Goal: Information Seeking & Learning: Compare options

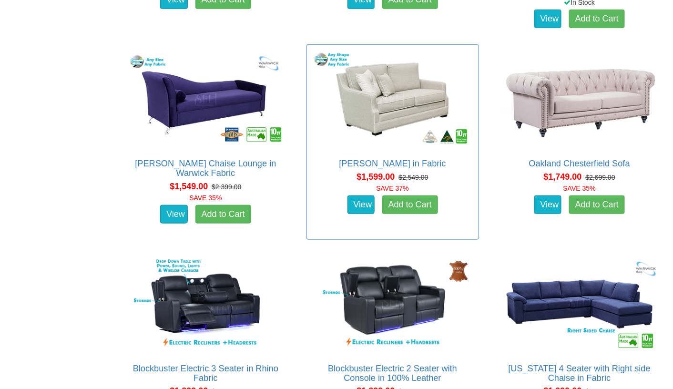
scroll to position [1431, 0]
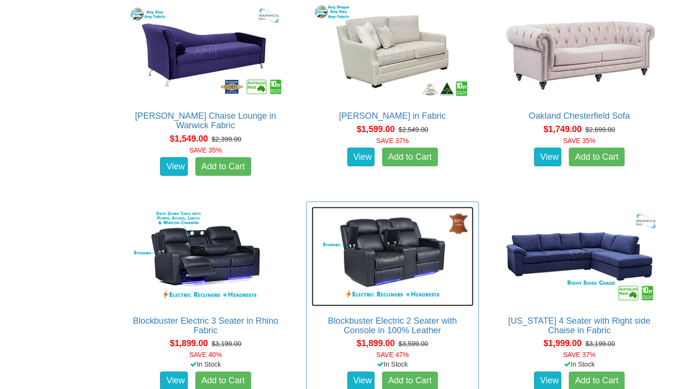
click at [385, 247] on img at bounding box center [393, 256] width 162 height 99
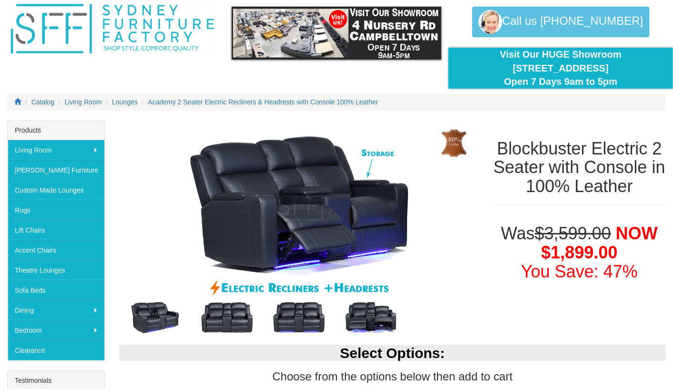
scroll to position [48, 0]
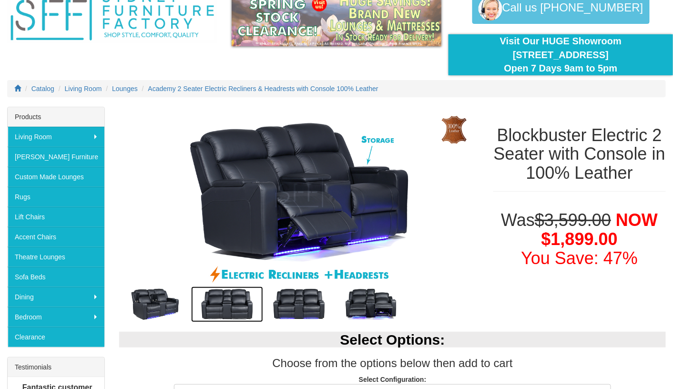
click at [227, 299] on img at bounding box center [227, 305] width 72 height 36
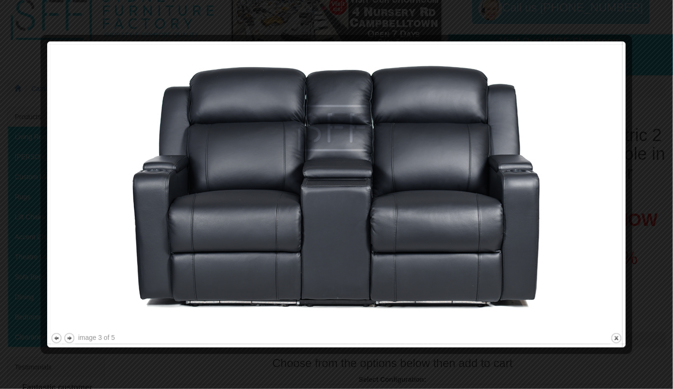
click at [505, 260] on img at bounding box center [337, 188] width 572 height 286
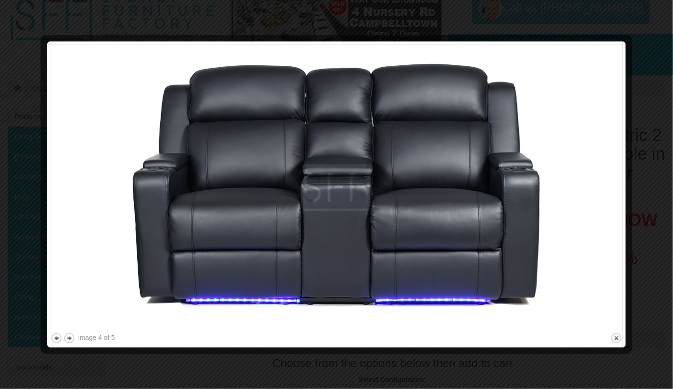
click at [531, 232] on img at bounding box center [337, 188] width 572 height 286
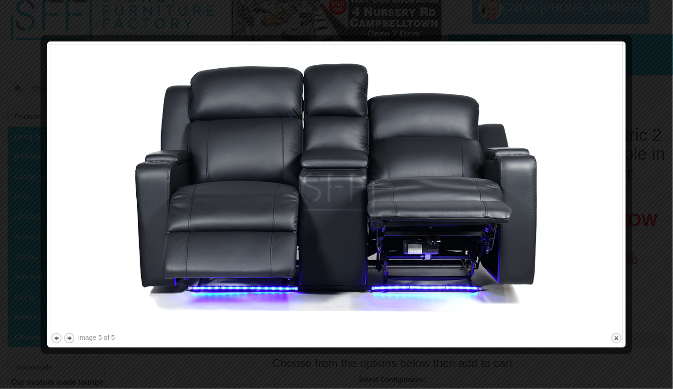
click at [531, 232] on img at bounding box center [337, 188] width 572 height 286
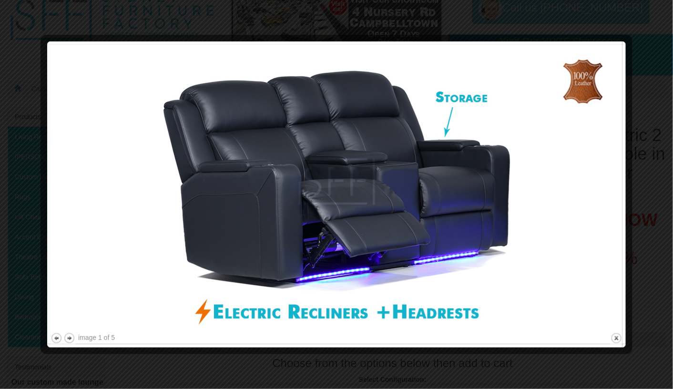
click at [531, 232] on img at bounding box center [337, 188] width 572 height 286
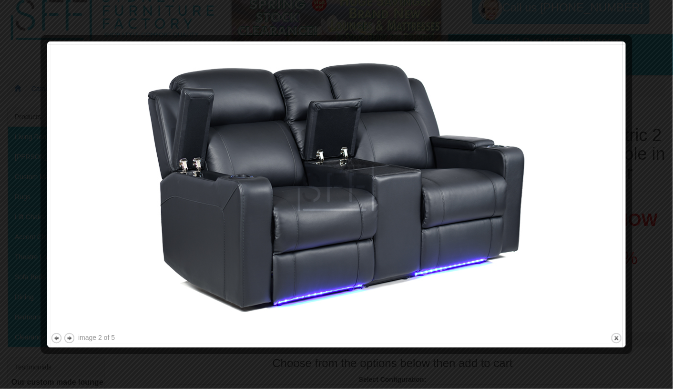
click at [531, 232] on img at bounding box center [337, 188] width 572 height 286
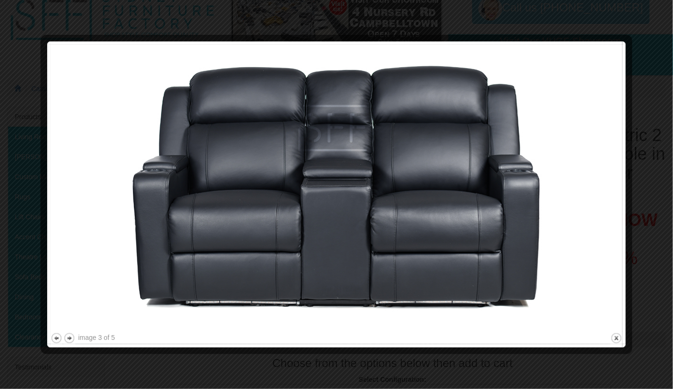
click at [531, 232] on img at bounding box center [337, 188] width 572 height 286
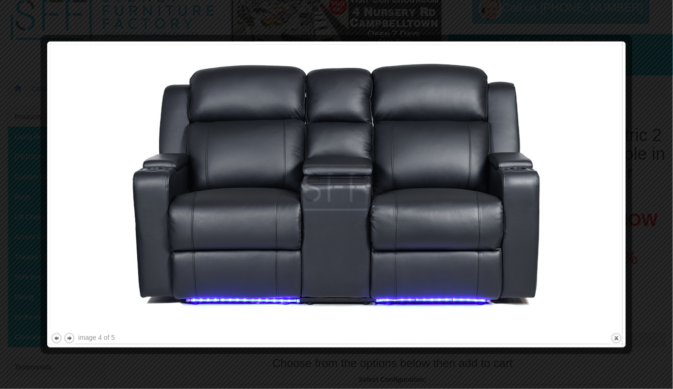
click at [531, 232] on img at bounding box center [337, 188] width 572 height 286
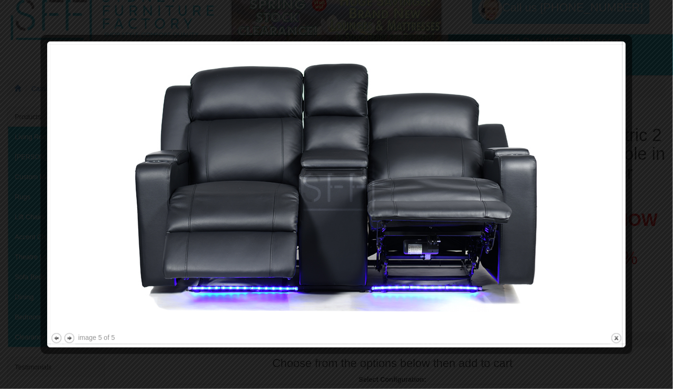
click at [531, 232] on img at bounding box center [337, 188] width 572 height 286
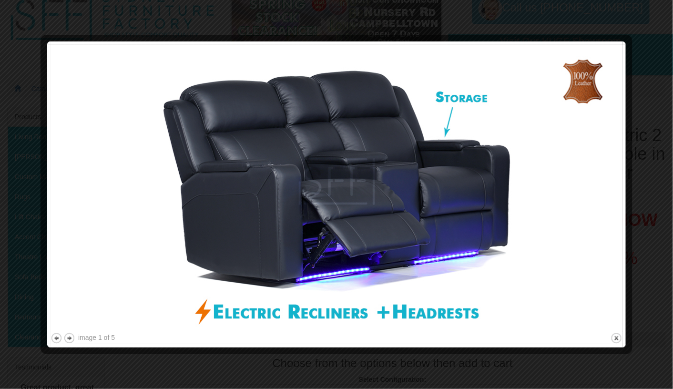
click at [531, 232] on img at bounding box center [337, 188] width 572 height 286
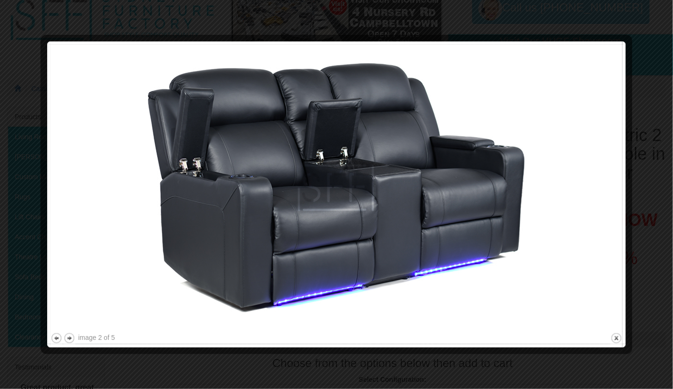
click at [531, 232] on img at bounding box center [337, 188] width 572 height 286
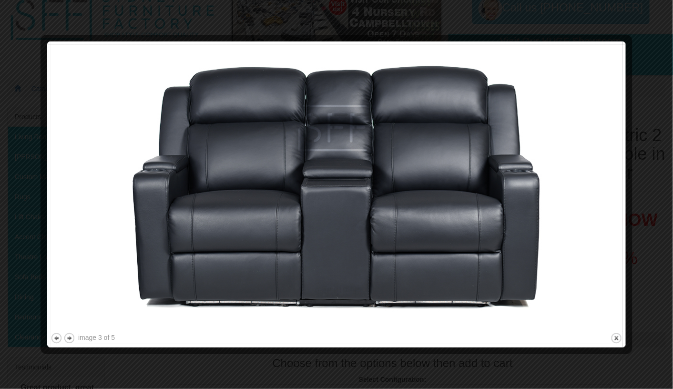
click at [531, 232] on img at bounding box center [337, 188] width 572 height 286
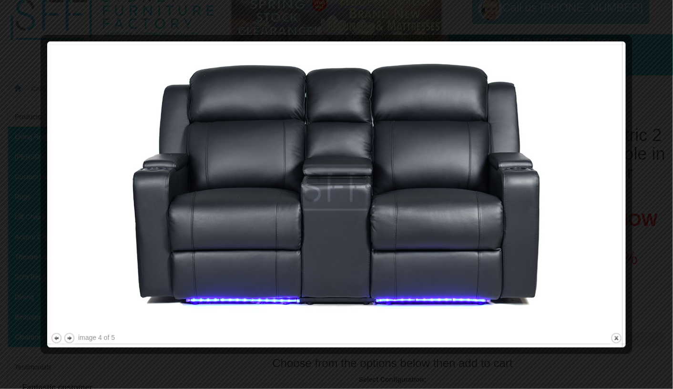
click at [531, 232] on img at bounding box center [337, 188] width 572 height 286
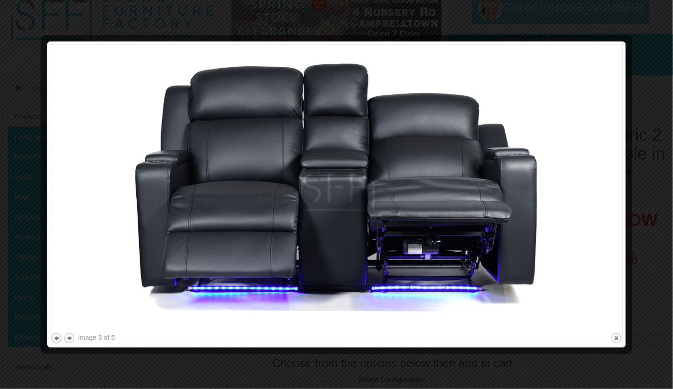
click at [530, 233] on img at bounding box center [337, 188] width 572 height 286
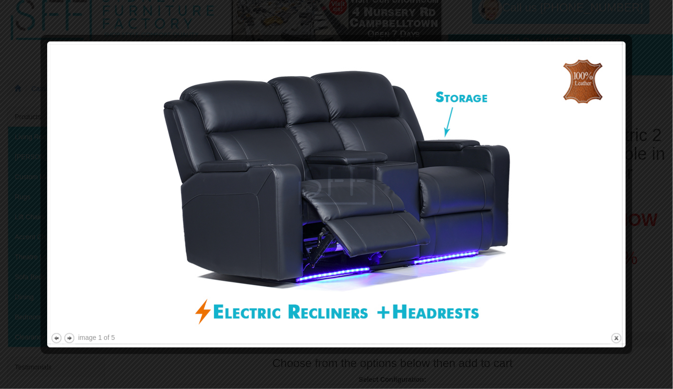
click at [530, 233] on img at bounding box center [337, 188] width 572 height 286
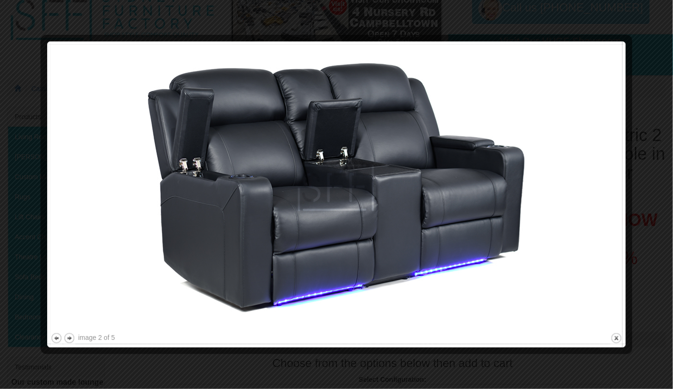
click at [530, 233] on img at bounding box center [337, 188] width 572 height 286
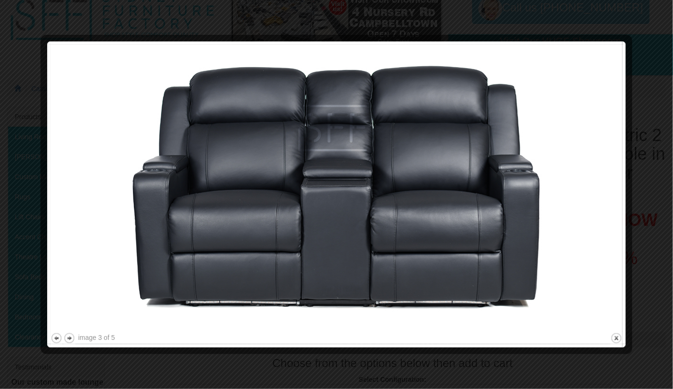
click at [530, 233] on img at bounding box center [337, 188] width 572 height 286
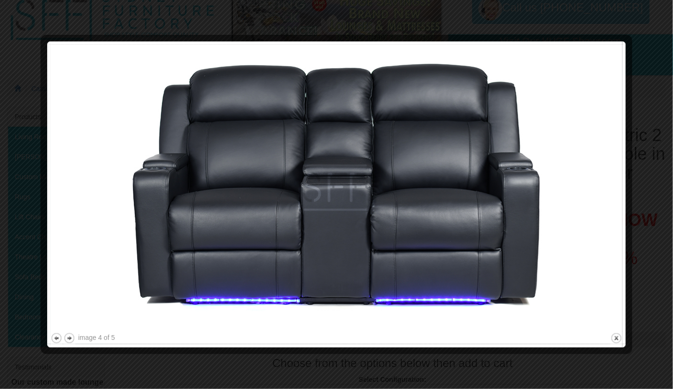
click at [530, 233] on img at bounding box center [337, 188] width 572 height 286
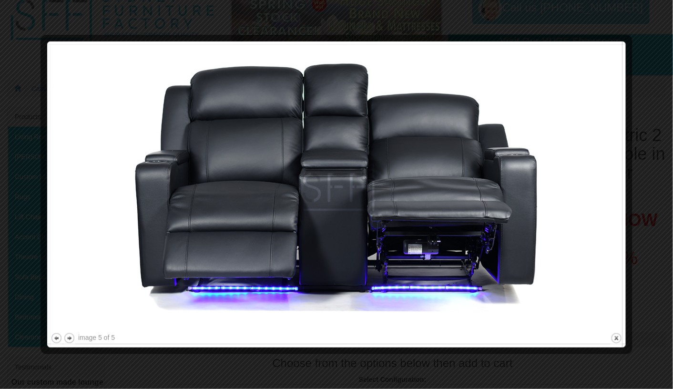
click at [530, 233] on img at bounding box center [337, 188] width 572 height 286
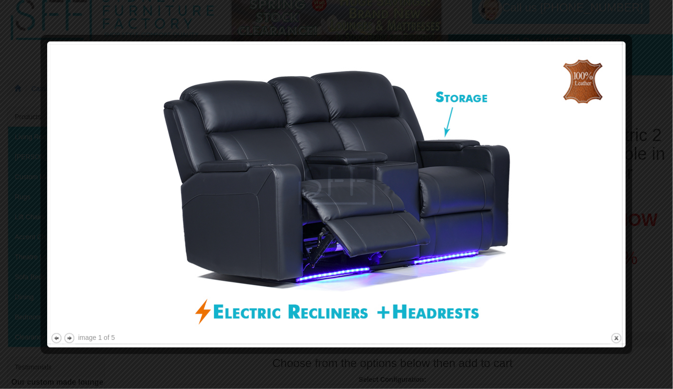
click at [530, 233] on img at bounding box center [337, 188] width 572 height 286
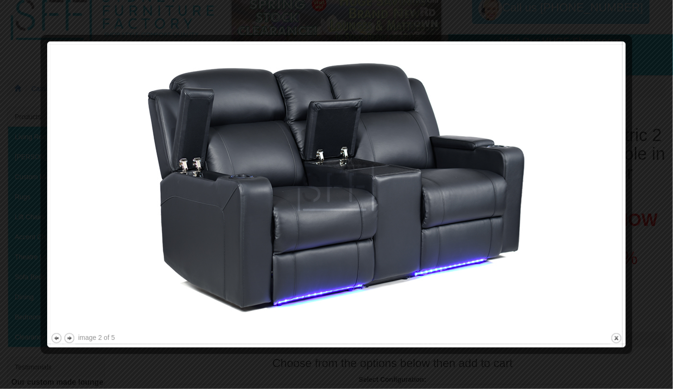
click at [530, 233] on img at bounding box center [337, 188] width 572 height 286
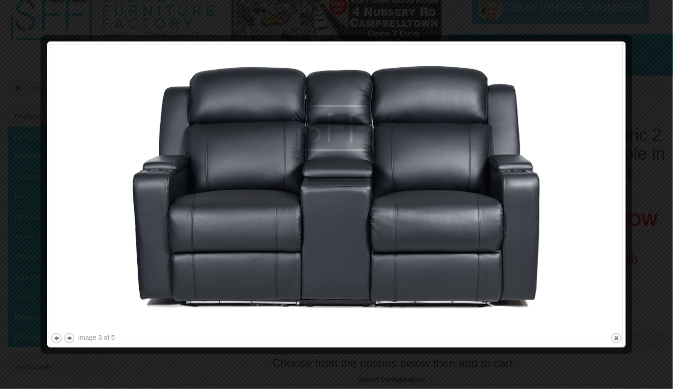
click at [530, 233] on img at bounding box center [337, 188] width 572 height 286
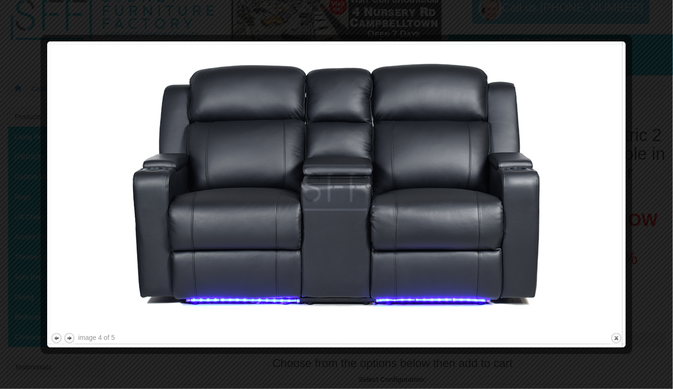
click at [530, 233] on img at bounding box center [337, 188] width 572 height 286
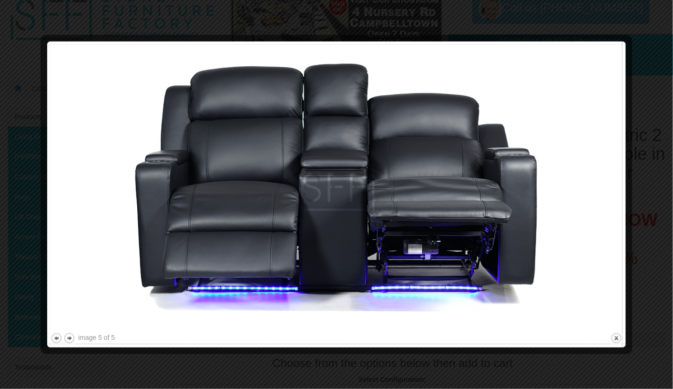
click at [530, 233] on img at bounding box center [337, 188] width 572 height 286
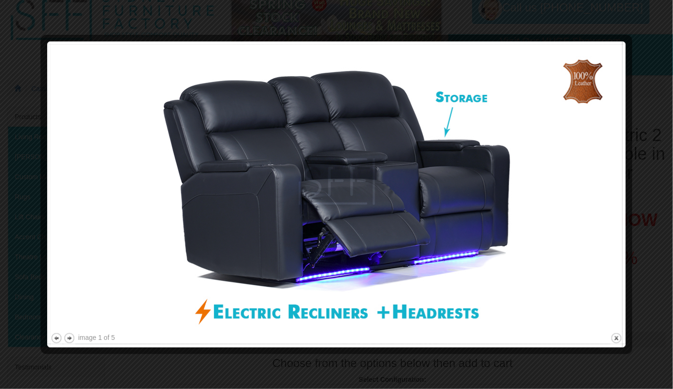
click at [530, 233] on img at bounding box center [337, 188] width 572 height 286
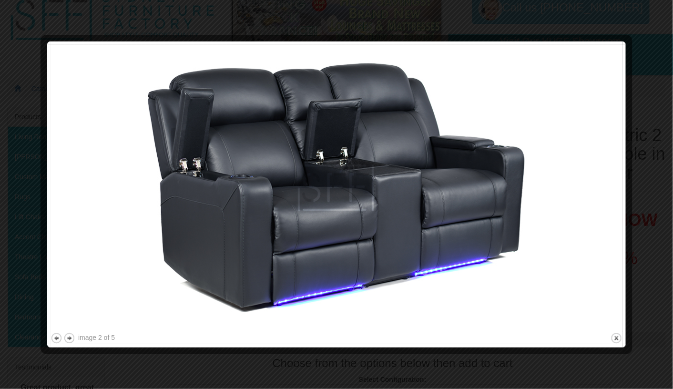
click at [530, 234] on img at bounding box center [337, 188] width 572 height 286
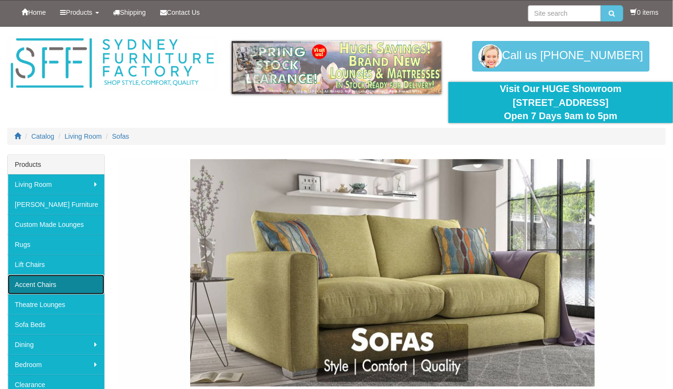
click at [44, 283] on link "Accent Chairs" at bounding box center [56, 285] width 97 height 20
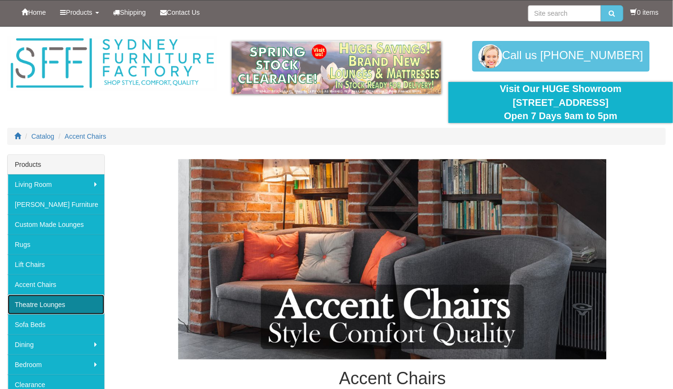
click at [58, 301] on link "Theatre Lounges" at bounding box center [56, 305] width 97 height 20
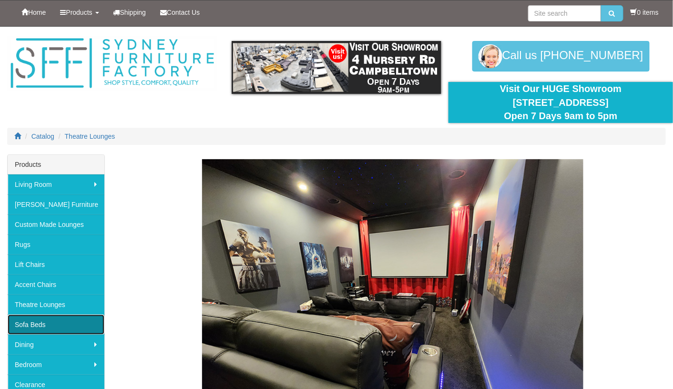
click at [42, 323] on link "Sofa Beds" at bounding box center [56, 325] width 97 height 20
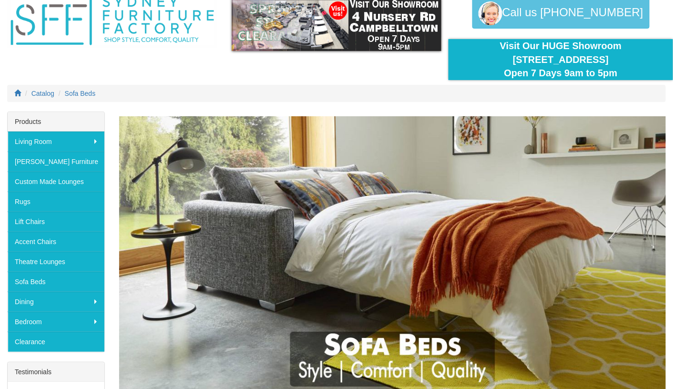
scroll to position [95, 0]
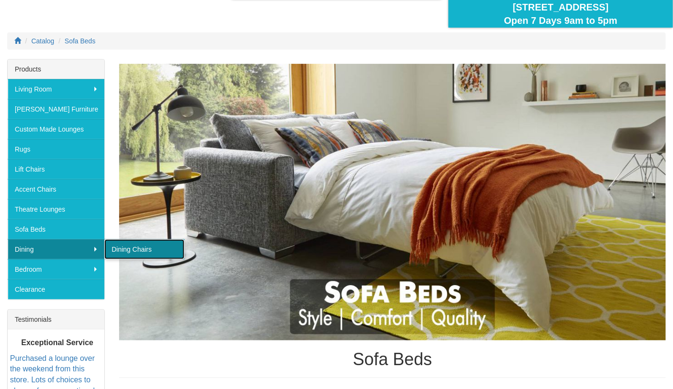
click at [131, 246] on link "Dining Chairs" at bounding box center [144, 249] width 80 height 20
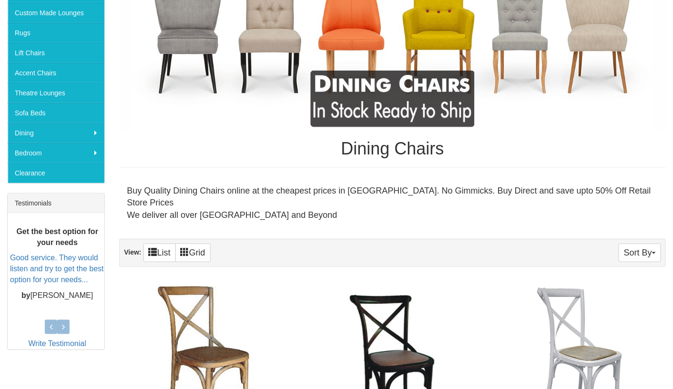
scroll to position [238, 0]
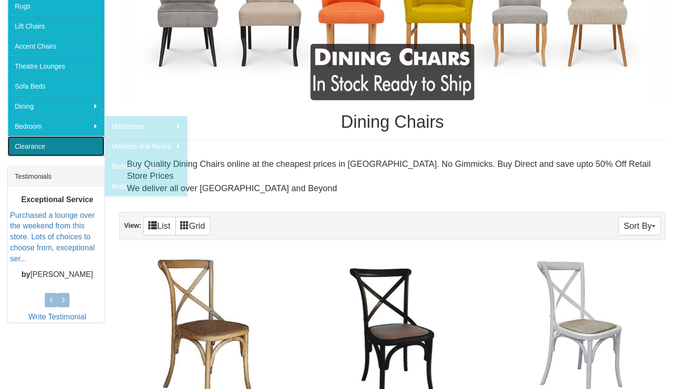
click at [51, 145] on link "Clearance" at bounding box center [56, 146] width 97 height 20
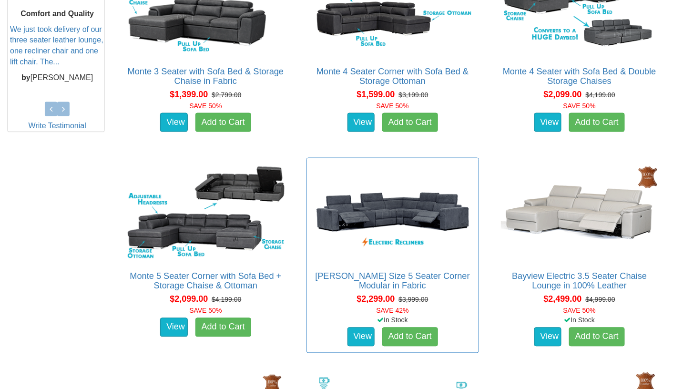
scroll to position [429, 0]
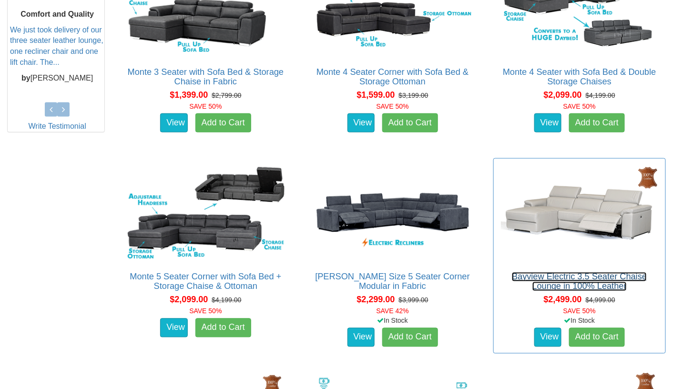
click at [573, 277] on link "Bayview Electric 3.5 Seater Chaise Lounge in 100% Leather" at bounding box center [579, 281] width 135 height 19
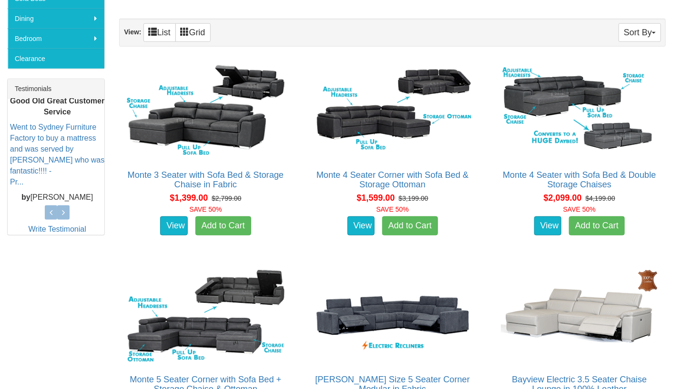
scroll to position [286, 0]
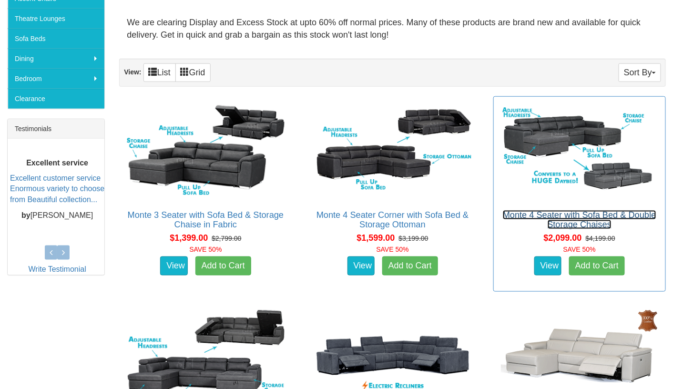
click at [578, 212] on link "Monte 4 Seater with Sofa Bed & Double Storage Chaises" at bounding box center [580, 219] width 154 height 19
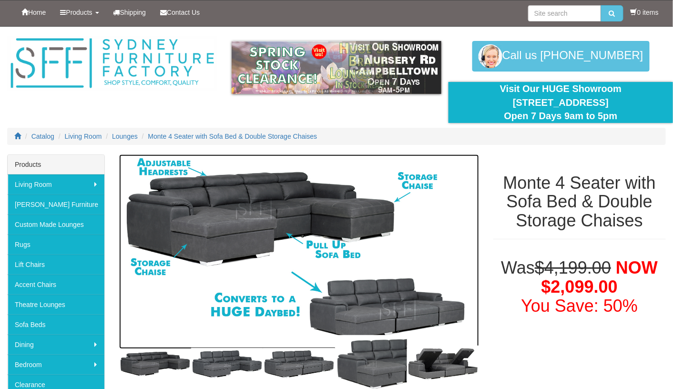
click at [376, 222] on img at bounding box center [299, 252] width 360 height 195
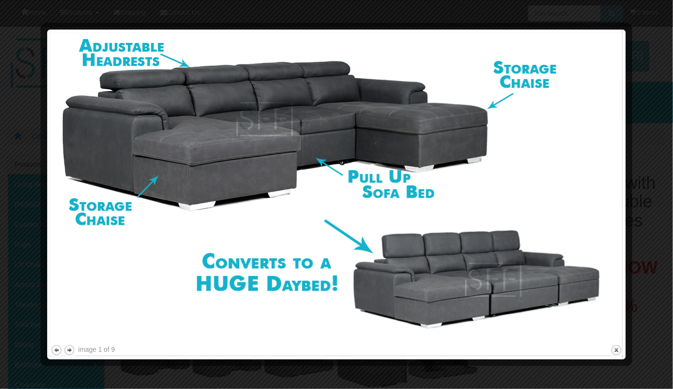
click at [482, 266] on img at bounding box center [337, 188] width 572 height 310
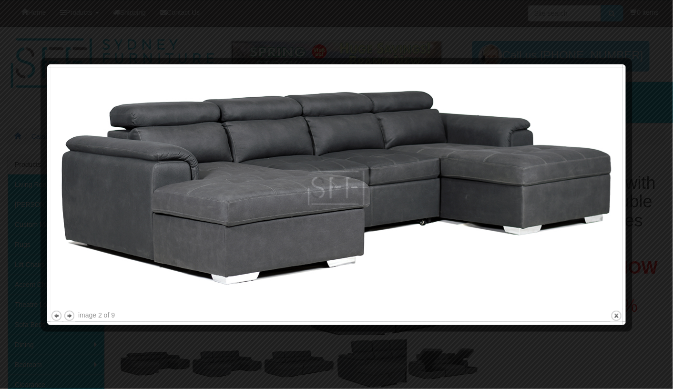
click at [581, 184] on img at bounding box center [337, 188] width 572 height 241
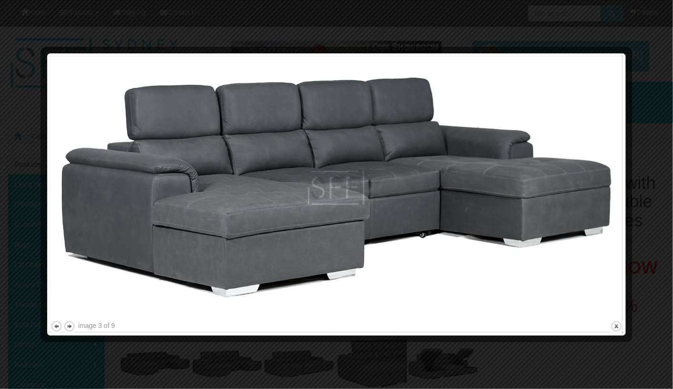
click at [310, 206] on img at bounding box center [337, 188] width 572 height 262
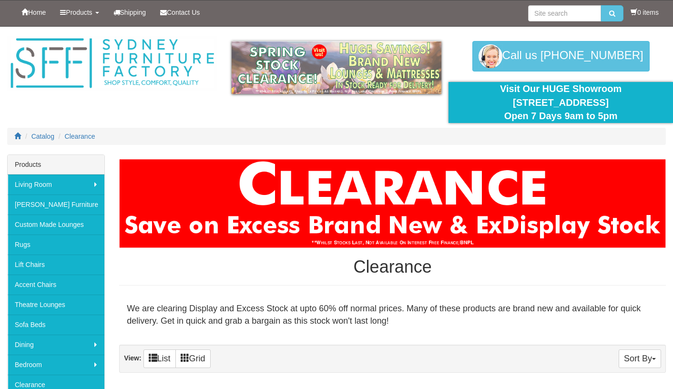
scroll to position [286, 0]
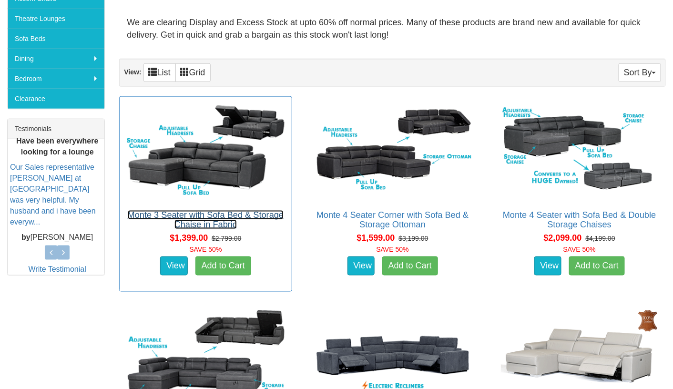
click at [242, 213] on link "Monte 3 Seater with Sofa Bed & Storage Chaise in Fabric" at bounding box center [206, 219] width 156 height 19
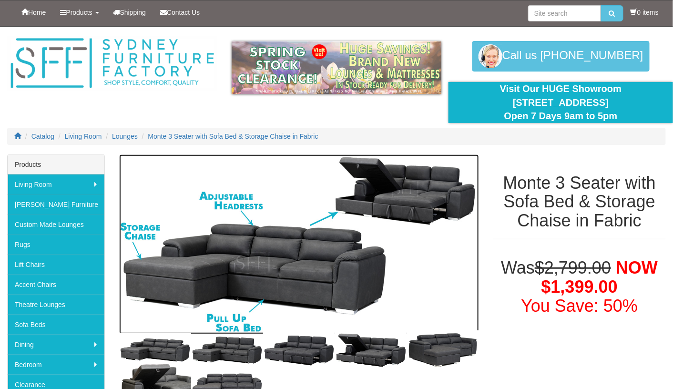
click at [419, 205] on img at bounding box center [299, 245] width 360 height 180
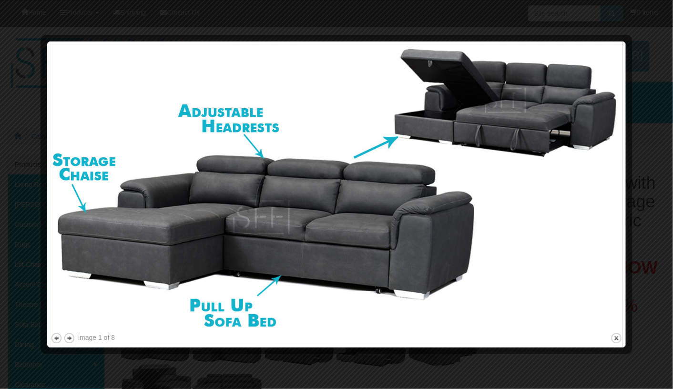
click at [300, 274] on img at bounding box center [337, 188] width 572 height 286
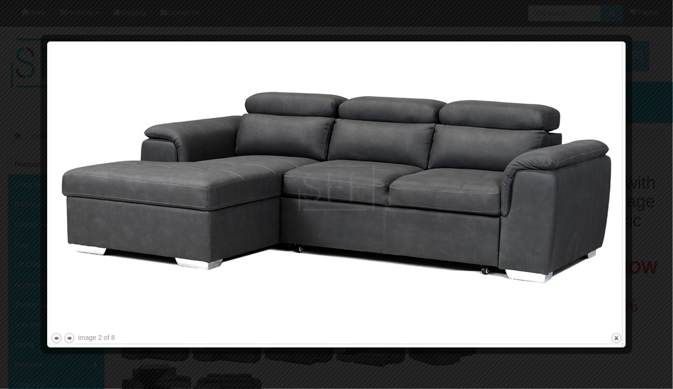
click at [348, 252] on img at bounding box center [337, 188] width 572 height 286
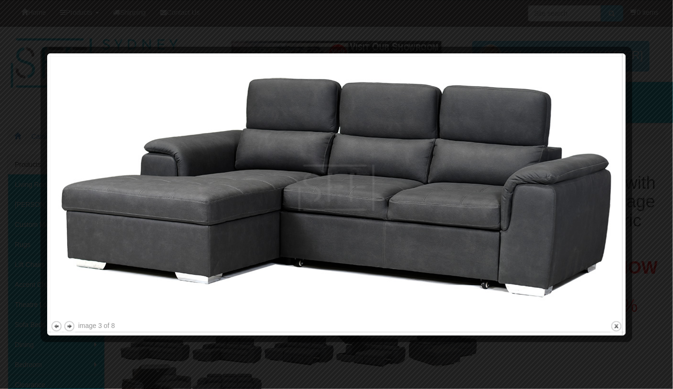
click at [348, 252] on img at bounding box center [337, 188] width 572 height 262
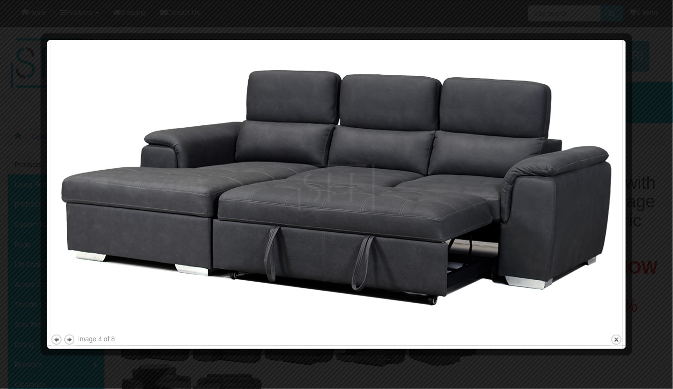
click at [348, 252] on img at bounding box center [337, 187] width 572 height 289
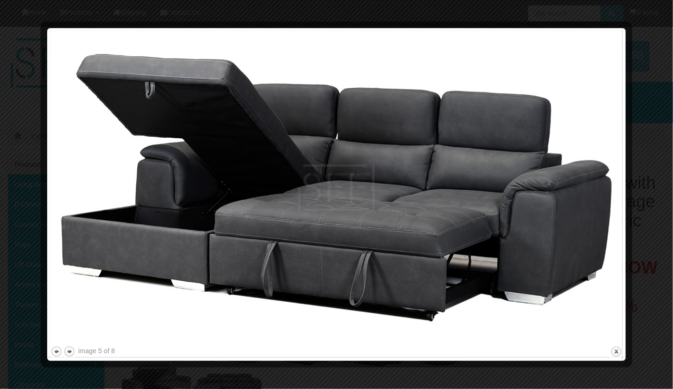
click at [348, 252] on img at bounding box center [337, 187] width 572 height 313
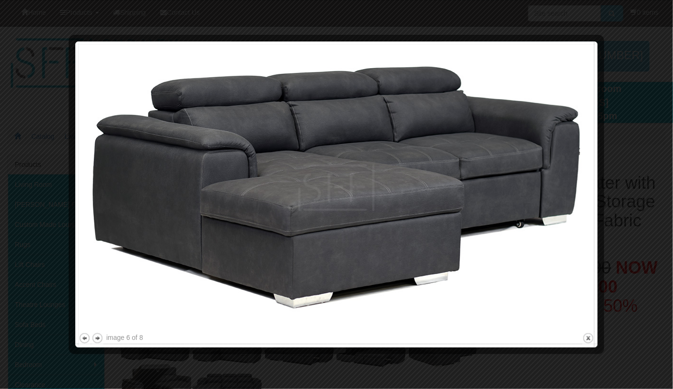
click at [348, 252] on img at bounding box center [337, 188] width 516 height 286
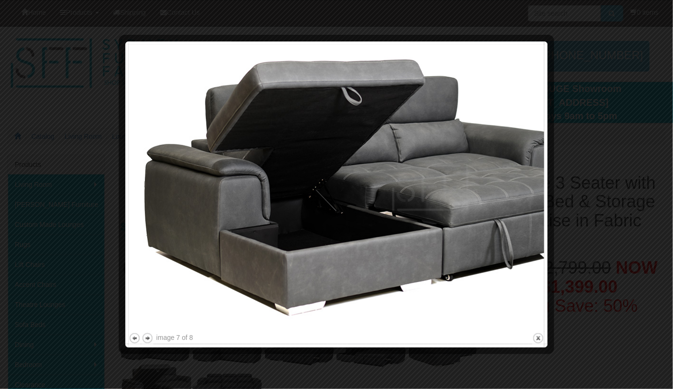
click at [348, 252] on img at bounding box center [337, 188] width 416 height 286
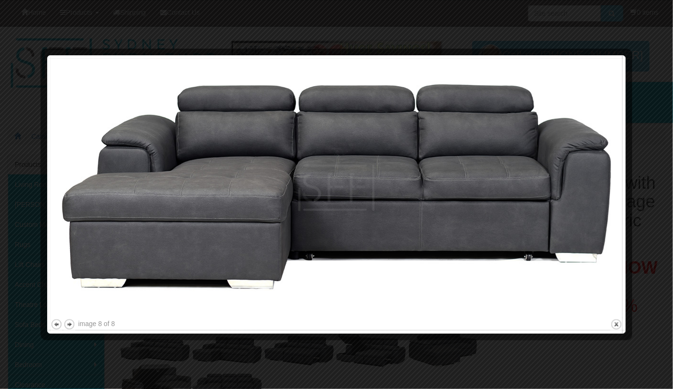
click at [348, 252] on img at bounding box center [337, 188] width 572 height 259
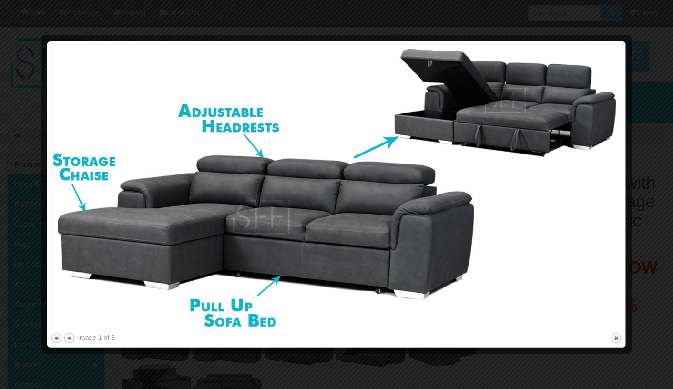
click at [348, 252] on img at bounding box center [337, 188] width 572 height 286
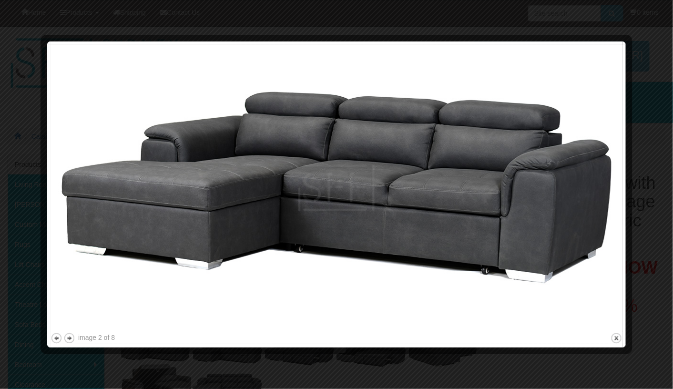
click at [348, 252] on img at bounding box center [337, 188] width 572 height 286
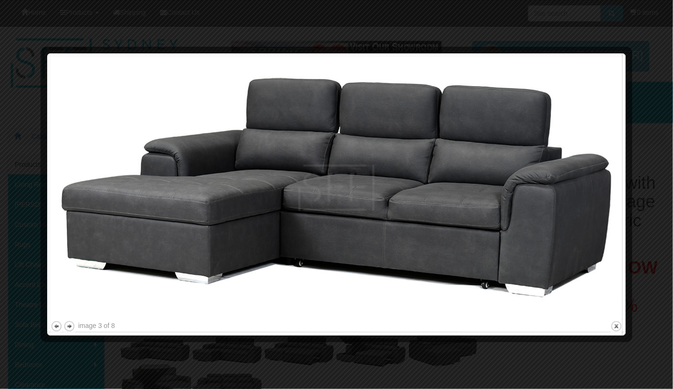
click at [348, 252] on img at bounding box center [337, 188] width 572 height 262
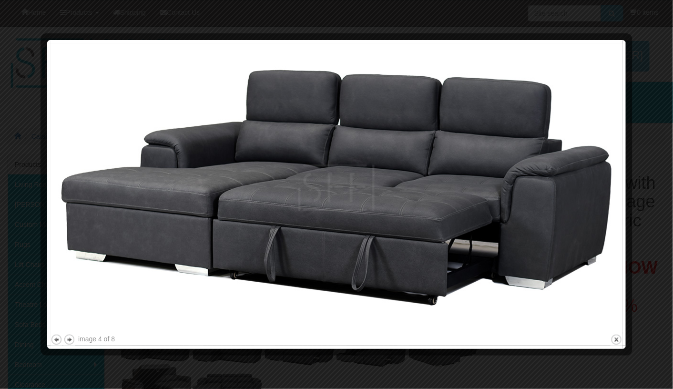
click at [348, 252] on img at bounding box center [337, 187] width 572 height 289
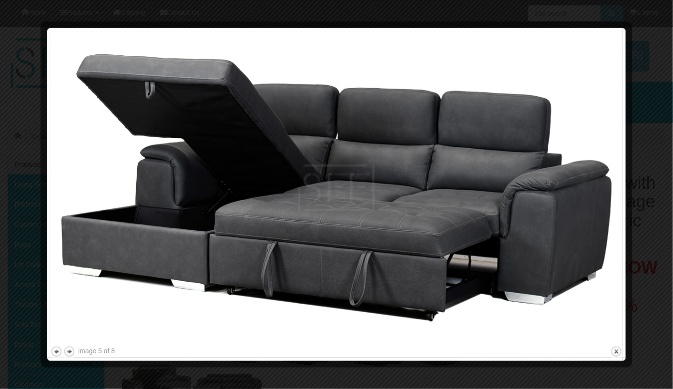
click at [348, 252] on img at bounding box center [337, 187] width 572 height 313
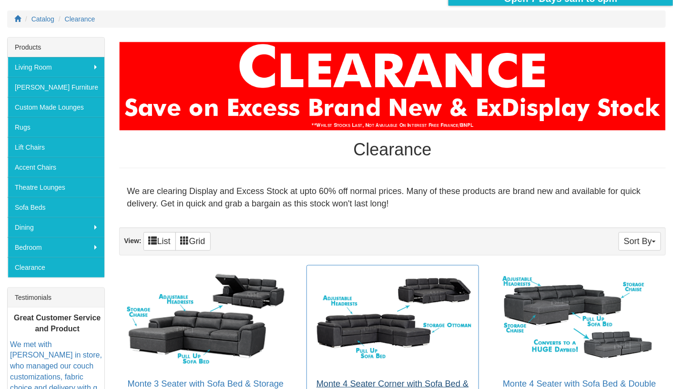
scroll to position [48, 0]
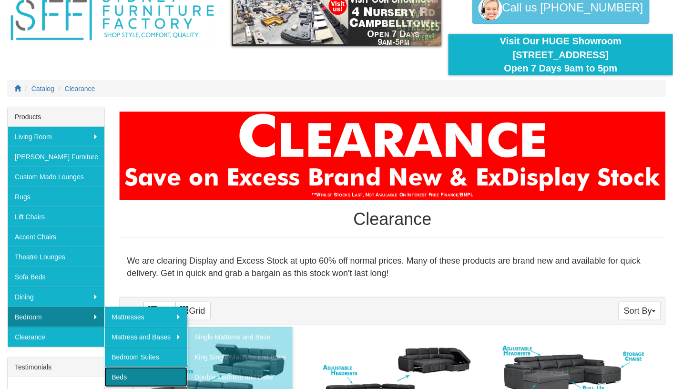
click at [156, 369] on link "Beds" at bounding box center [145, 377] width 83 height 20
